Goal: Transaction & Acquisition: Purchase product/service

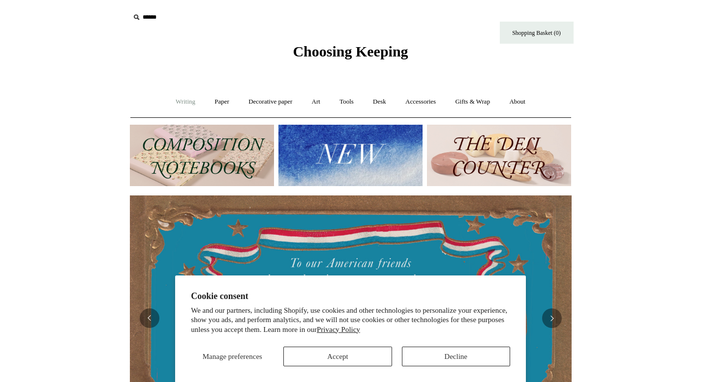
click at [178, 101] on link "Writing +" at bounding box center [185, 102] width 37 height 26
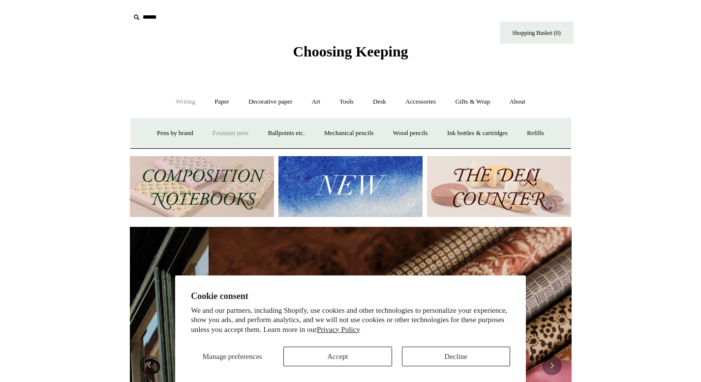
scroll to position [0, 883]
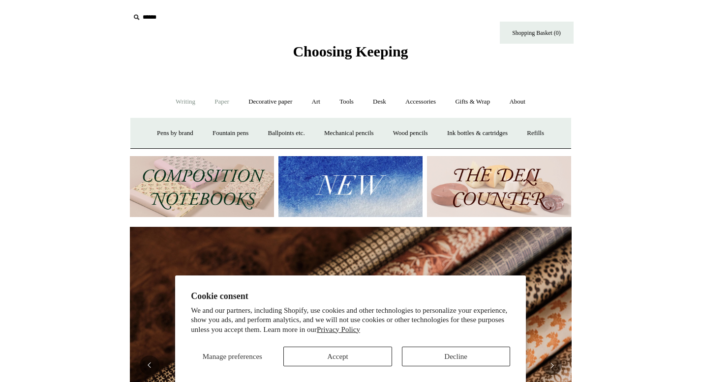
click at [224, 96] on link "Paper +" at bounding box center [221, 102] width 32 height 26
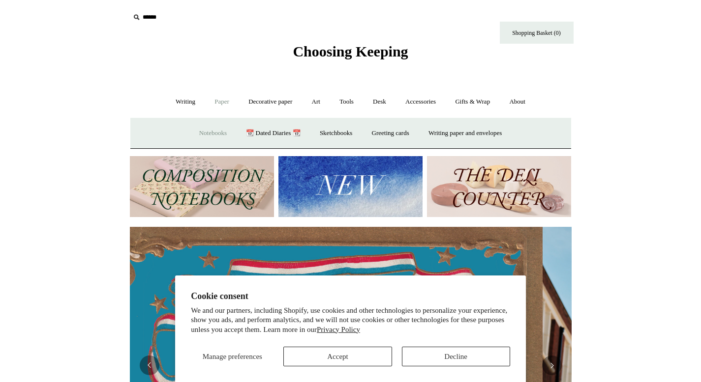
scroll to position [0, 0]
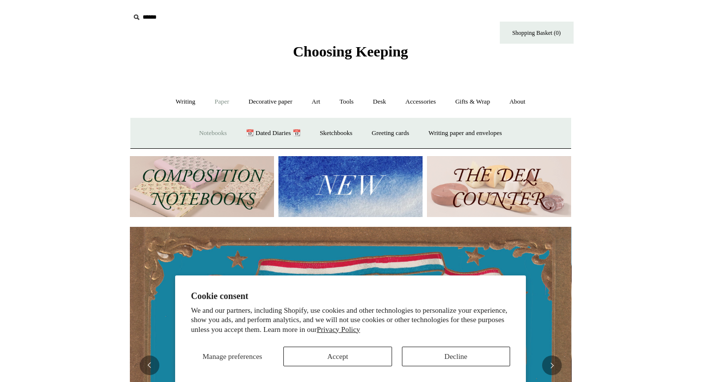
click at [216, 128] on link "Notebooks +" at bounding box center [212, 133] width 45 height 26
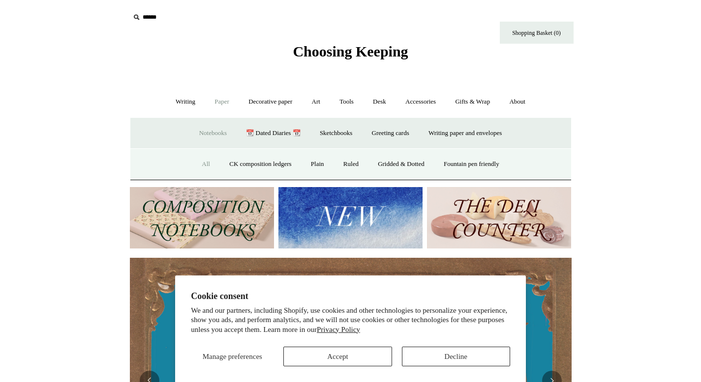
click at [194, 167] on link "All" at bounding box center [206, 164] width 26 height 26
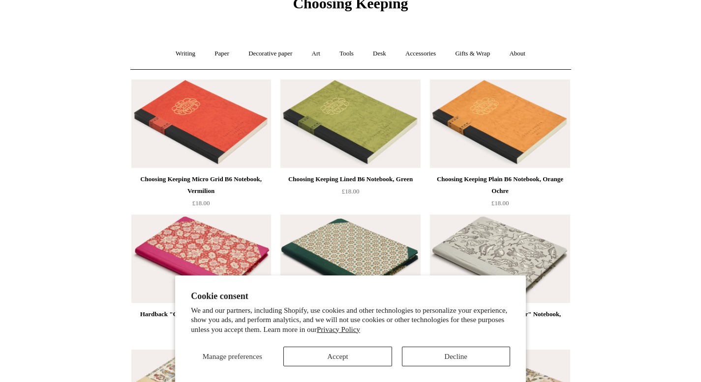
scroll to position [101, 0]
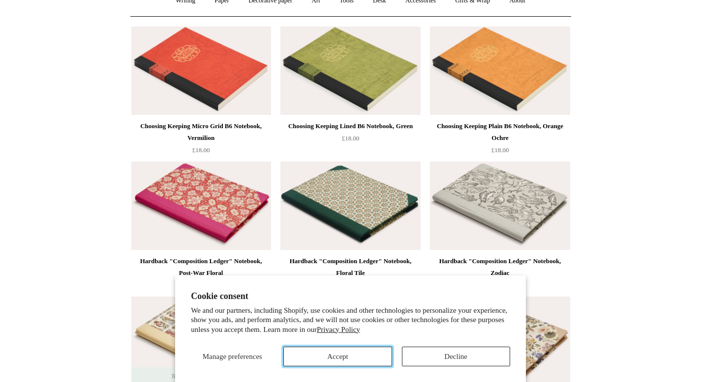
click at [367, 355] on button "Accept" at bounding box center [337, 357] width 108 height 20
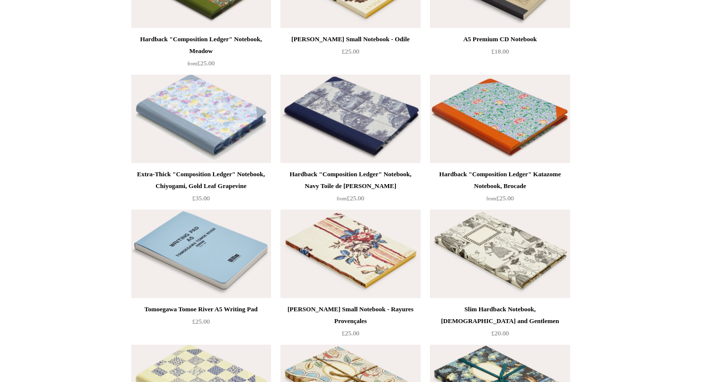
scroll to position [4727, 0]
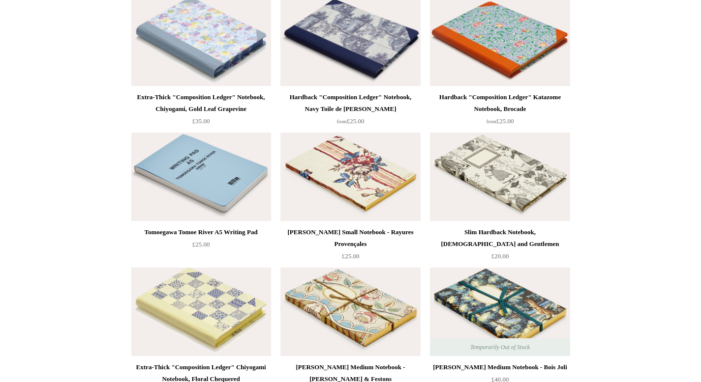
click at [504, 235] on div "Slim Hardback Notebook, [DEMOGRAPHIC_DATA] and Gentlemen" at bounding box center [499, 239] width 135 height 24
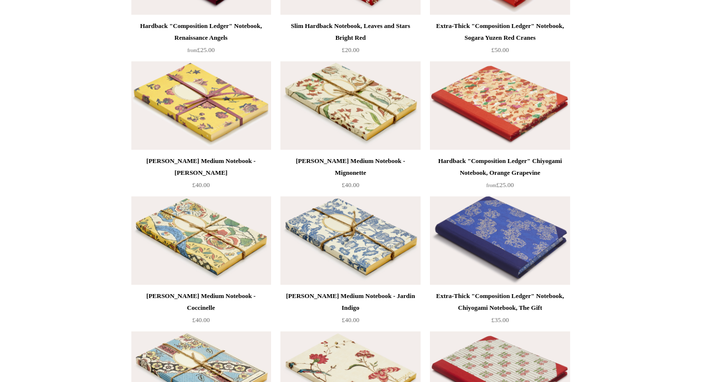
scroll to position [5338, 0]
